Goal: Transaction & Acquisition: Purchase product/service

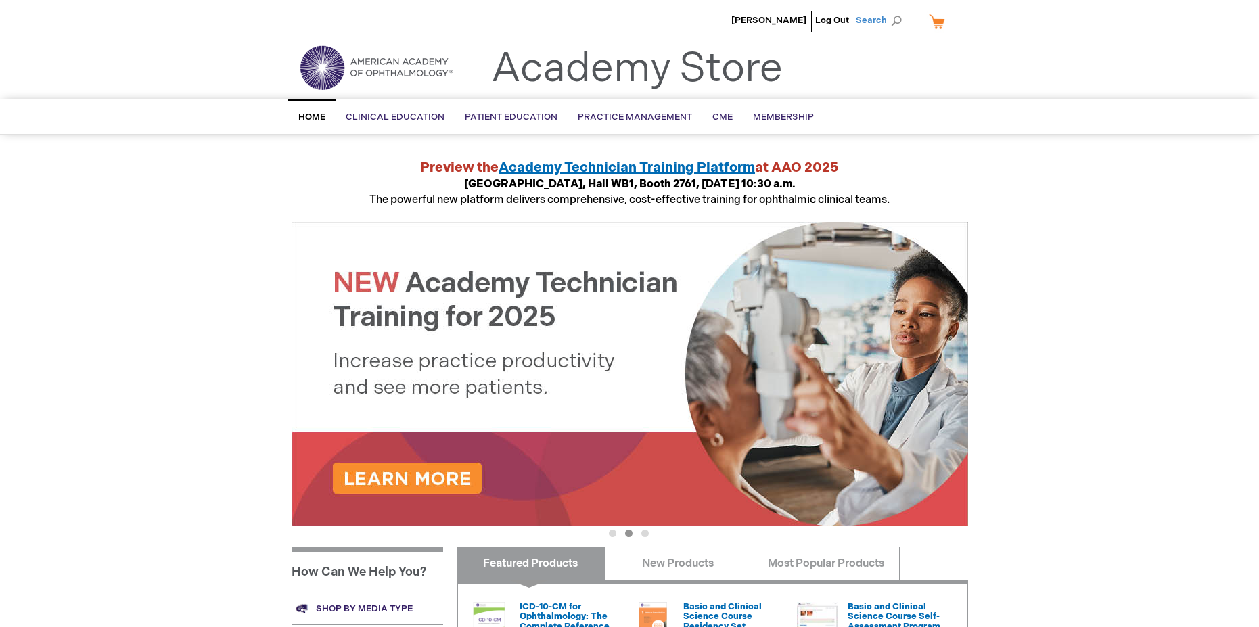
click at [876, 20] on span "Search" at bounding box center [880, 20] width 51 height 27
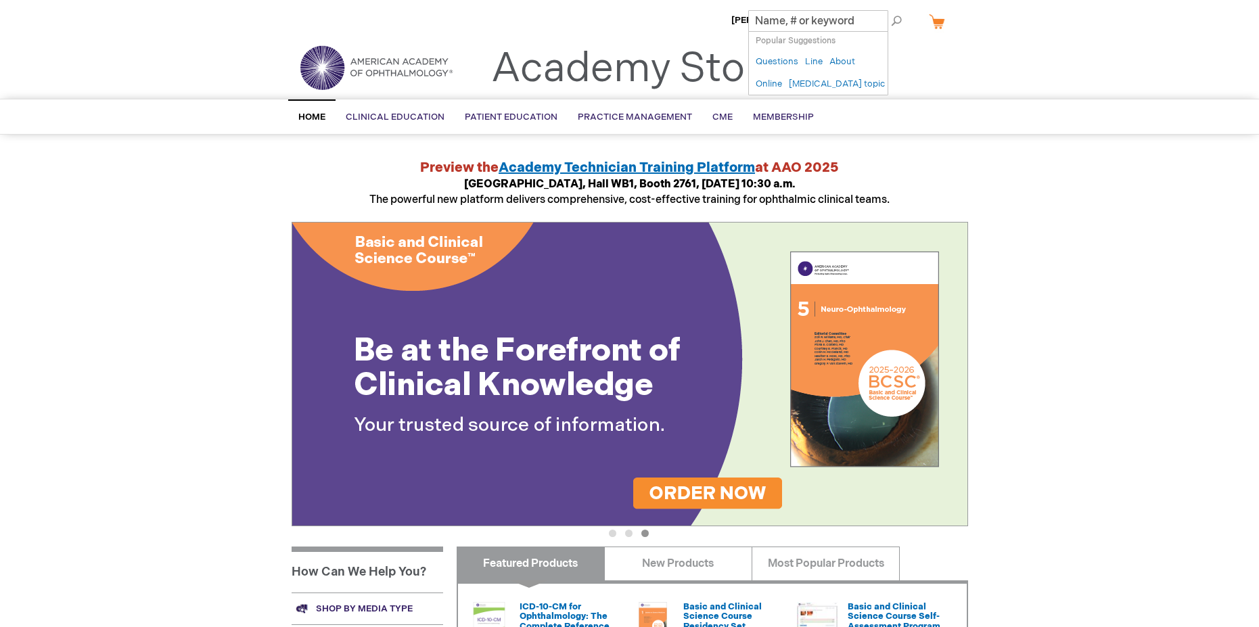
click at [1046, 200] on div "Gi Yoon-Huang Log Out Search My Cart CLOSE RECENTLY ADDED ITEM(S) Close There a…" at bounding box center [629, 508] width 1259 height 1016
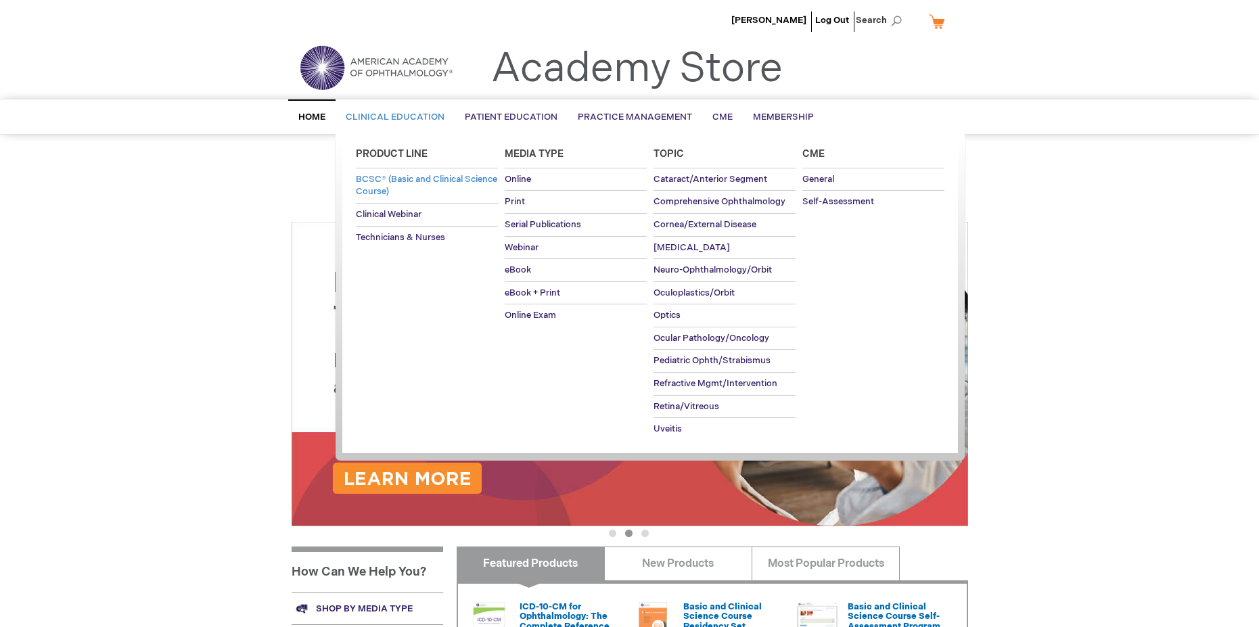
click at [379, 187] on span "BCSC® (Basic and Clinical Science Course)" at bounding box center [426, 186] width 141 height 24
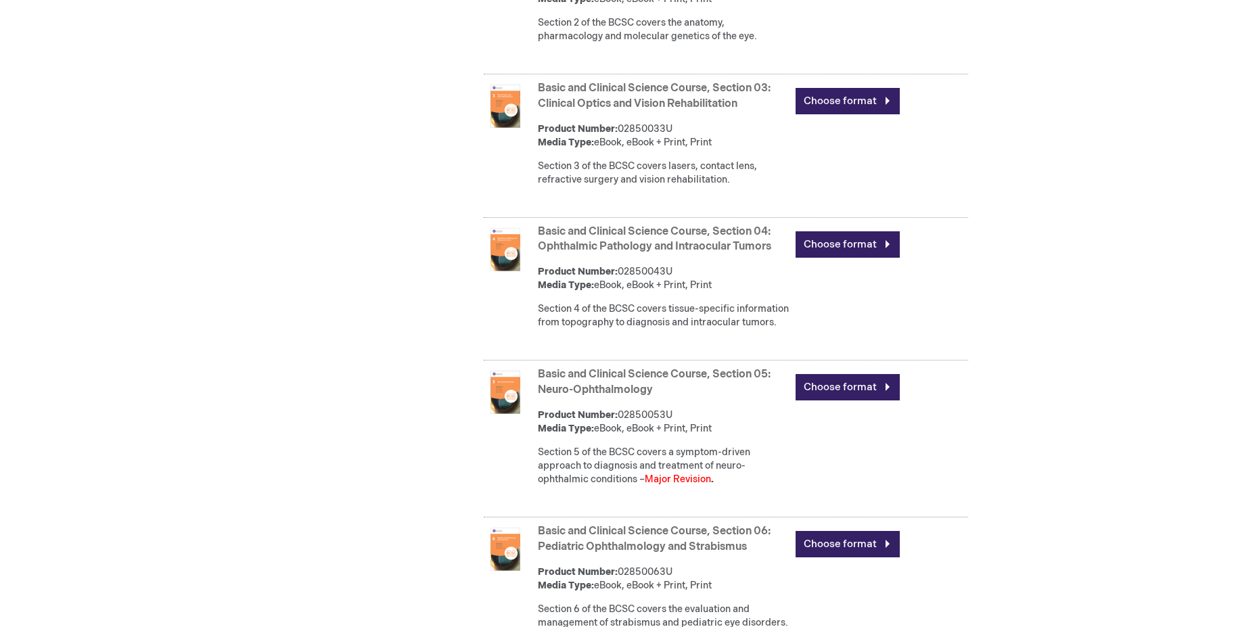
scroll to position [1082, 0]
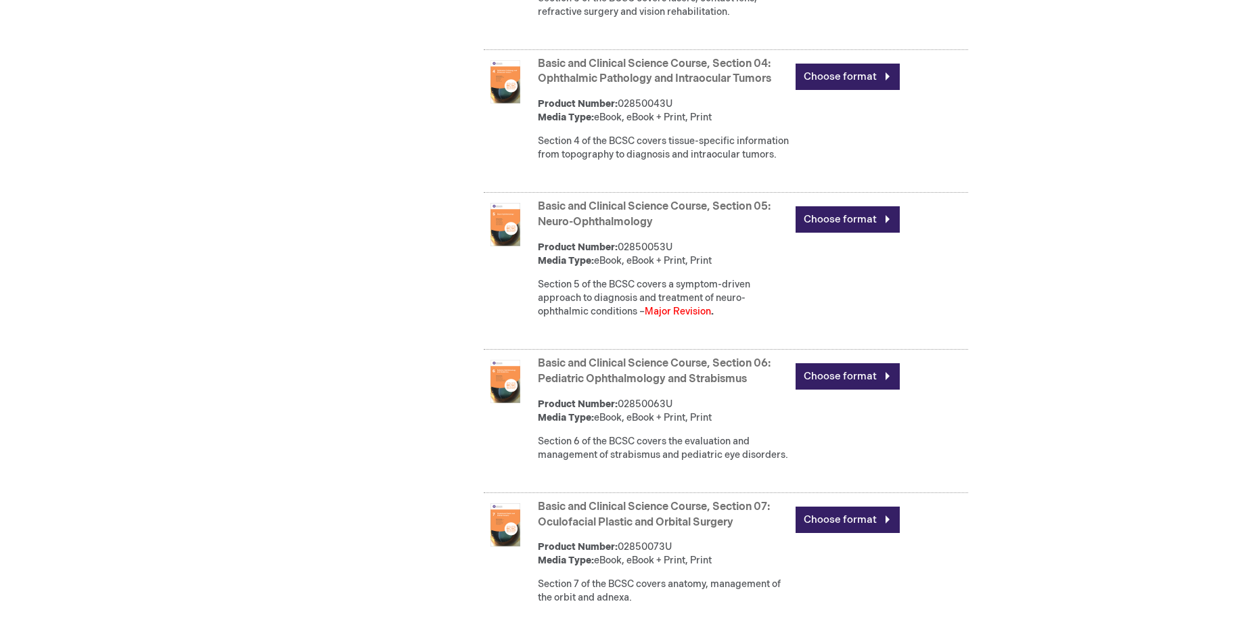
click at [861, 400] on div "Choose format" at bounding box center [881, 376] width 172 height 47
